Goal: Information Seeking & Learning: Learn about a topic

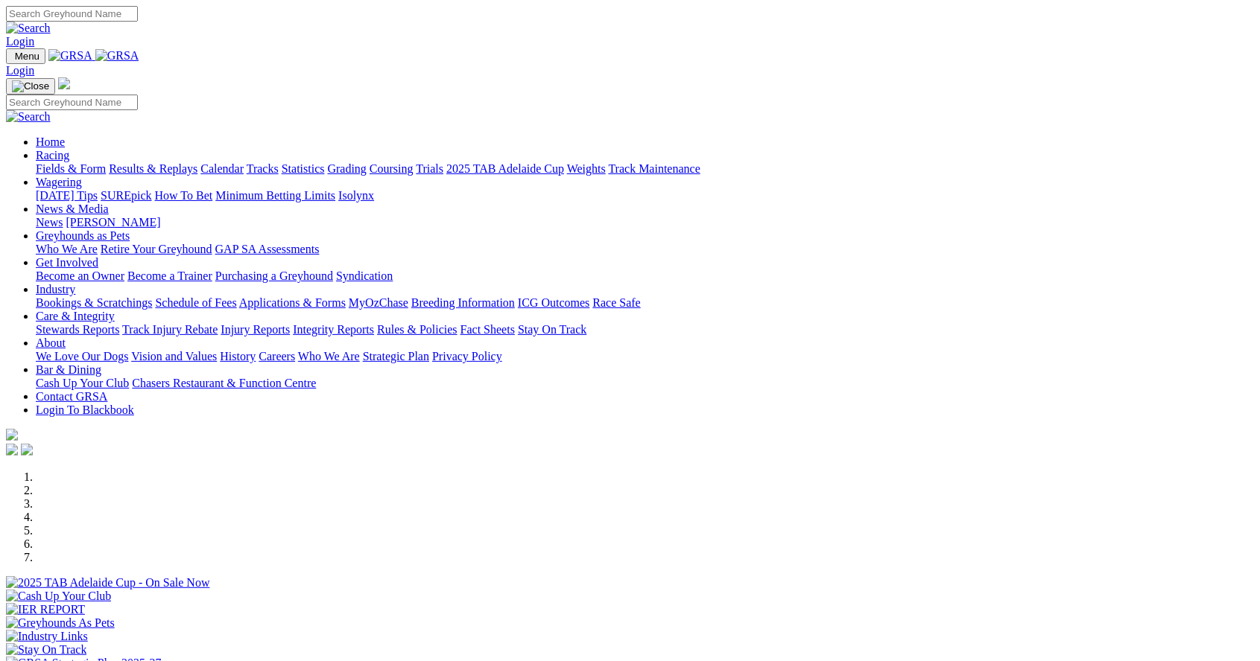
click at [69, 149] on link "Racing" at bounding box center [53, 155] width 34 height 13
click at [109, 203] on link "News & Media" at bounding box center [72, 209] width 73 height 13
click at [160, 216] on link "[PERSON_NAME]" at bounding box center [113, 222] width 95 height 13
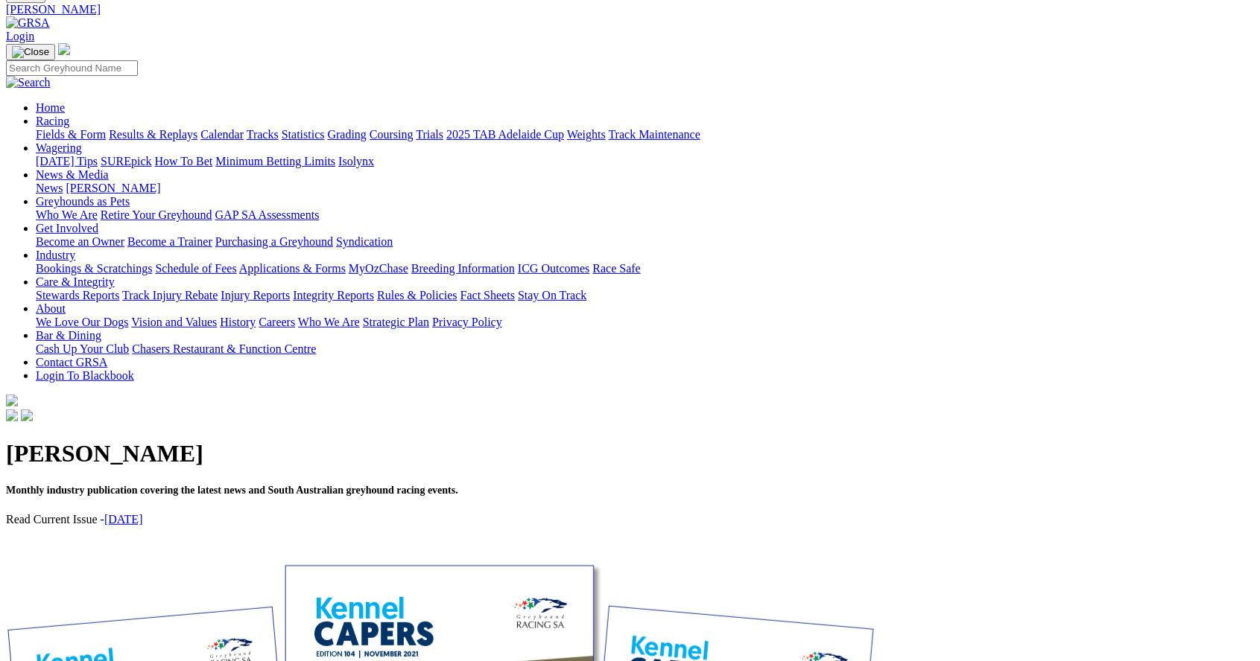
scroll to position [60, 0]
click at [276, 540] on p at bounding box center [630, 546] width 1248 height 13
click at [276, 426] on div "[PERSON_NAME] Monthly industry publication covering the latest news and South A…" at bounding box center [630, 495] width 1248 height 139
click at [143, 515] on link "[DATE]" at bounding box center [123, 521] width 39 height 13
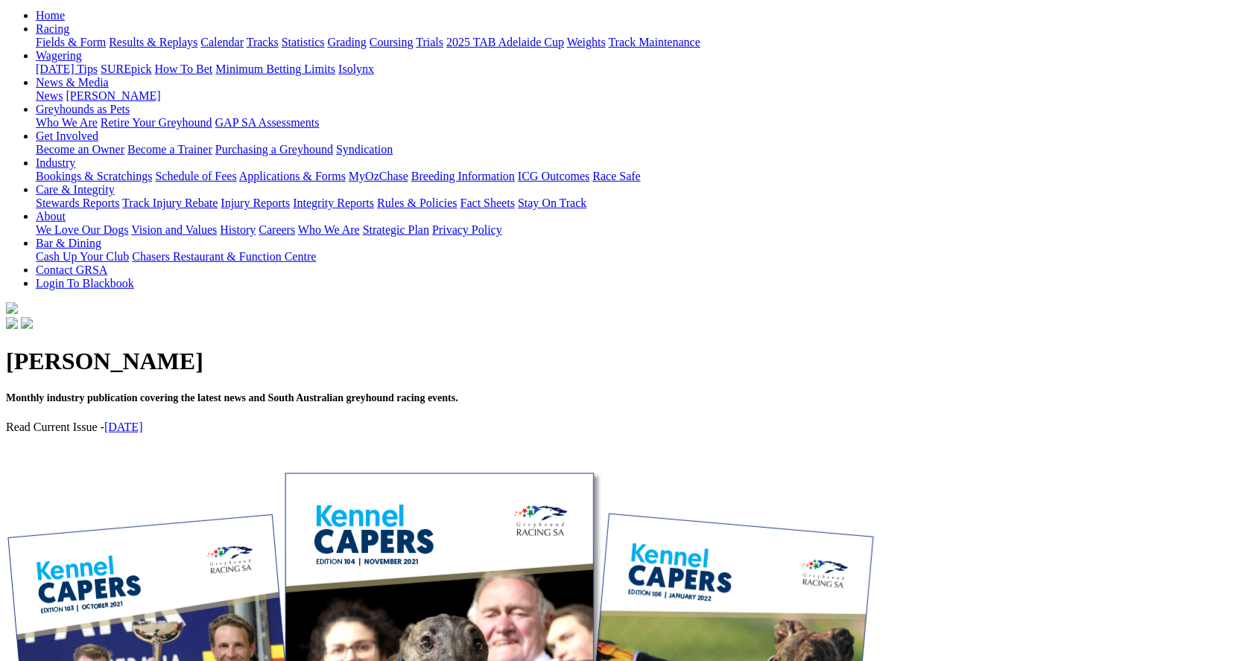
scroll to position [156, 0]
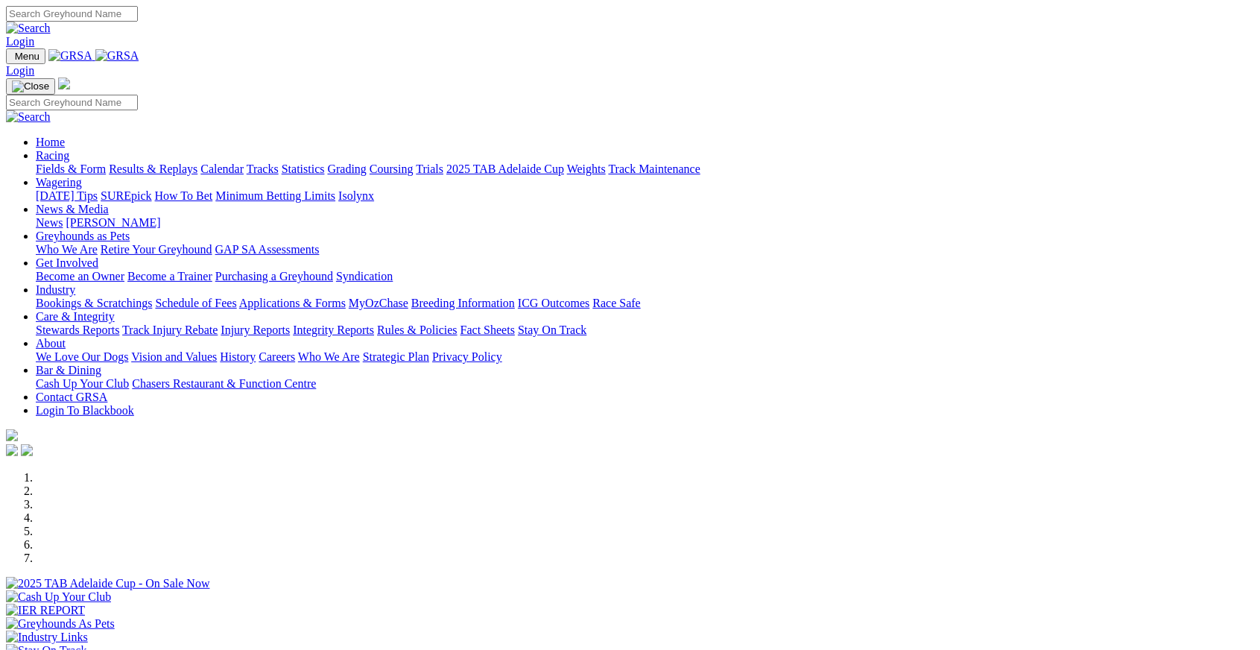
click at [10, 471] on div "Previous Next" at bounding box center [630, 578] width 1248 height 215
